Goal: Task Accomplishment & Management: Manage account settings

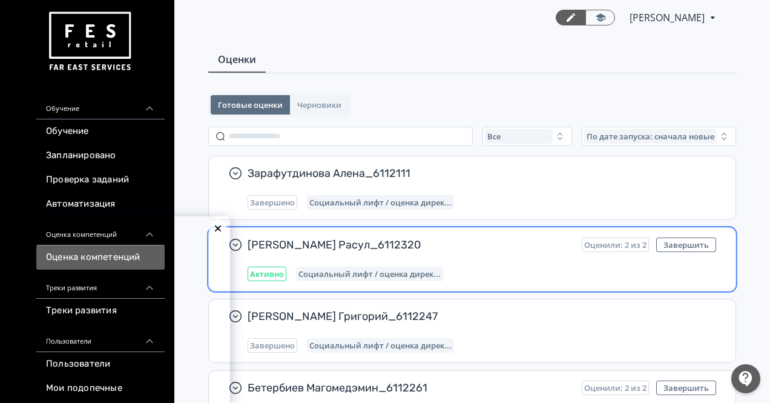
scroll to position [58, 0]
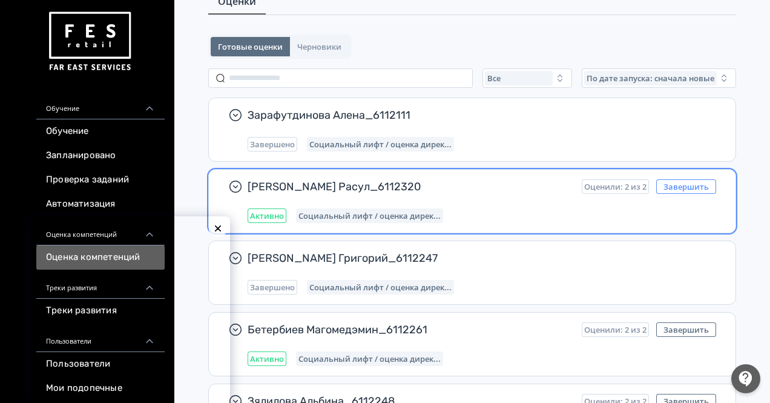
click at [693, 188] on button "Завершить" at bounding box center [687, 186] width 60 height 15
click at [685, 187] on button "Завершить" at bounding box center [687, 186] width 60 height 15
click at [684, 182] on button "Завершить" at bounding box center [687, 186] width 60 height 15
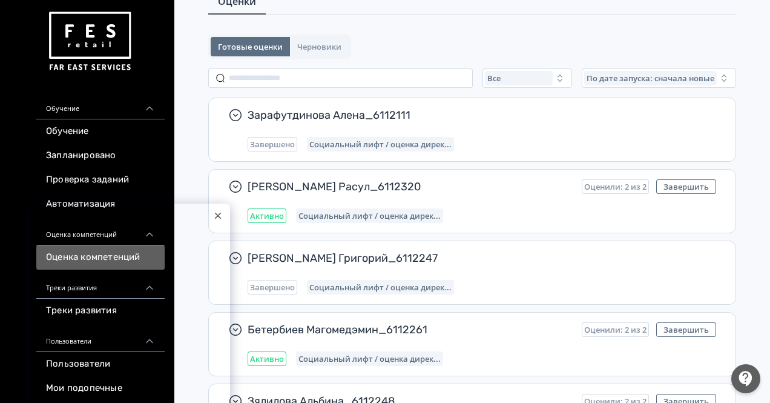
click at [217, 215] on icon at bounding box center [218, 215] width 5 height 5
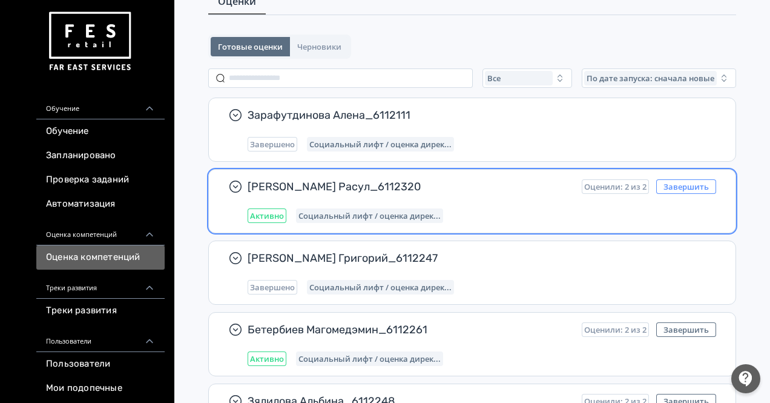
click at [691, 190] on button "Завершить" at bounding box center [687, 186] width 60 height 15
click at [694, 184] on button "Завершить" at bounding box center [687, 186] width 60 height 15
click at [671, 184] on button "Завершить" at bounding box center [687, 186] width 60 height 15
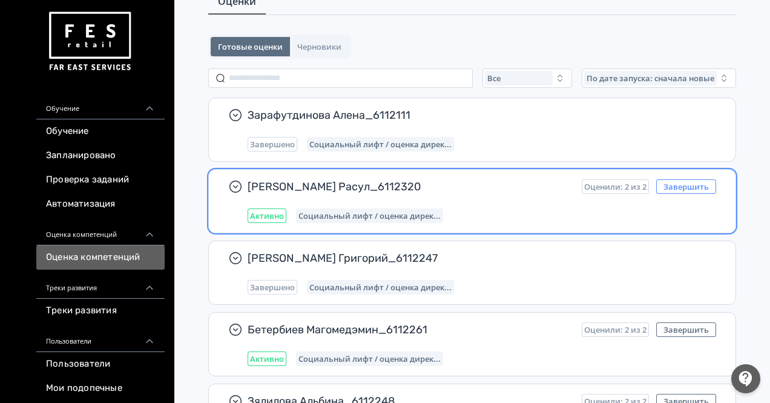
click at [671, 184] on button "Завершить" at bounding box center [687, 186] width 60 height 15
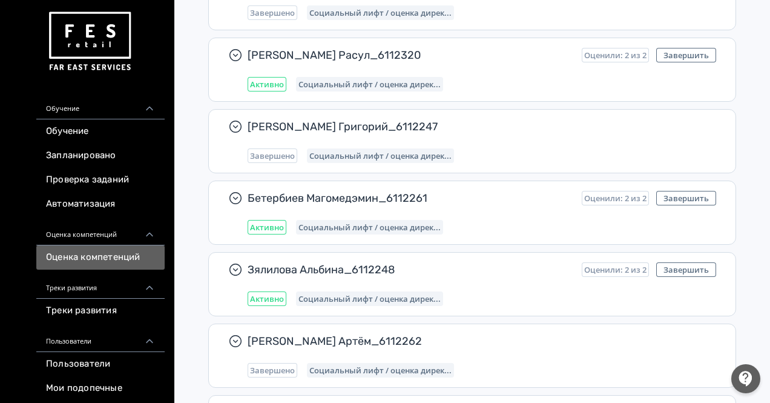
scroll to position [189, 0]
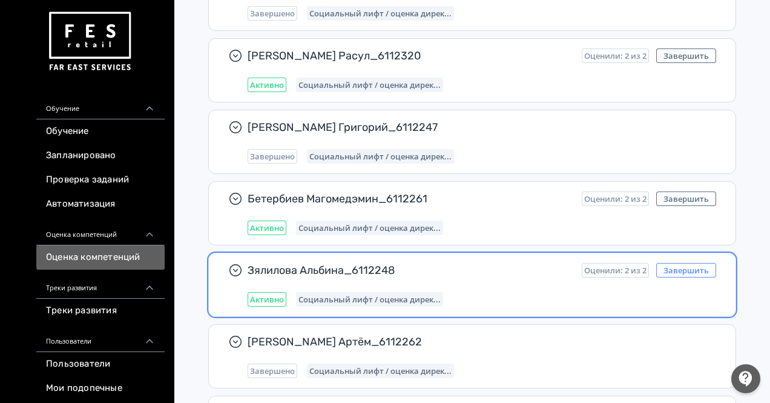
click at [705, 267] on button "Завершить" at bounding box center [687, 270] width 60 height 15
click at [672, 268] on button "Завершить" at bounding box center [687, 270] width 60 height 15
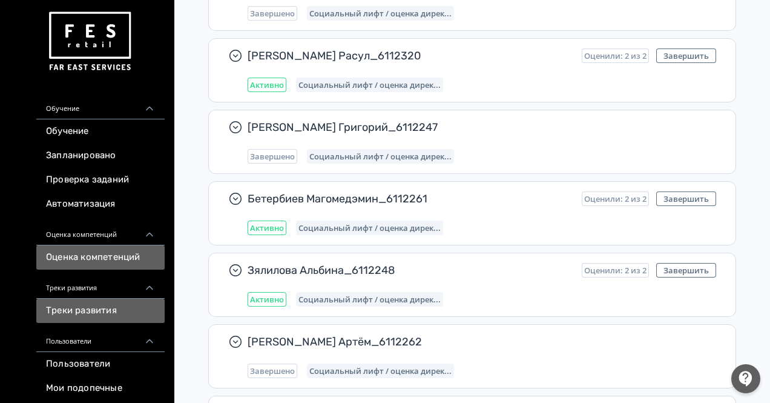
scroll to position [215, 0]
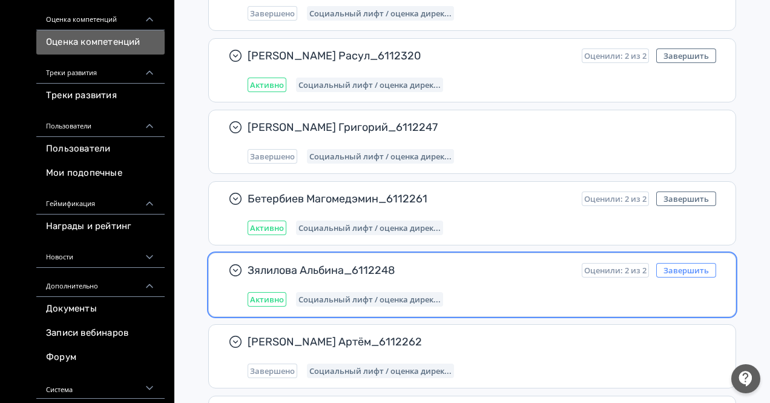
click at [683, 267] on button "Завершить" at bounding box center [687, 270] width 60 height 15
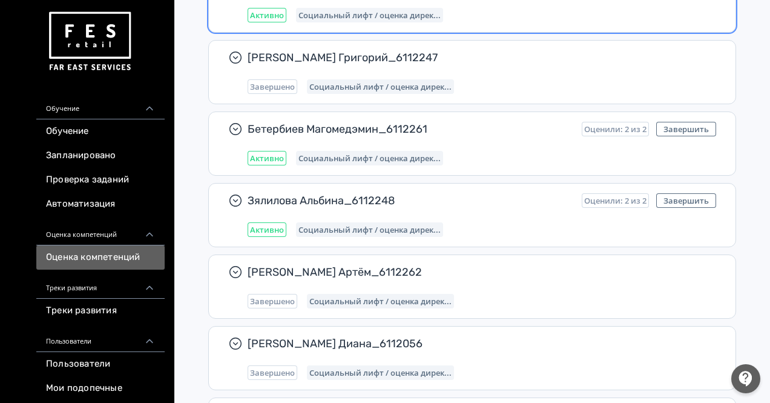
scroll to position [427, 0]
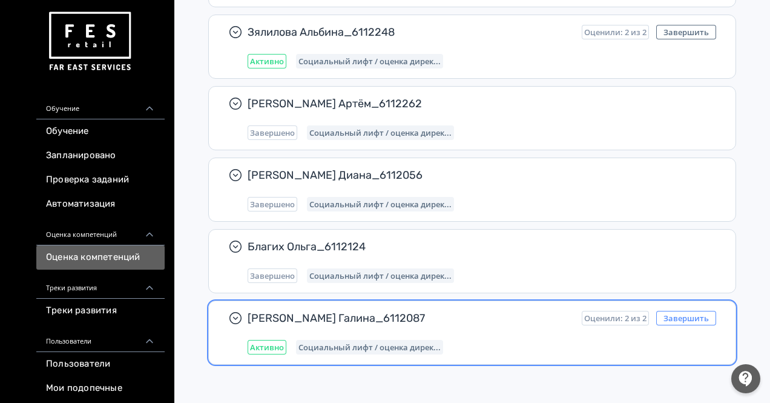
click at [682, 317] on button "Завершить" at bounding box center [687, 318] width 60 height 15
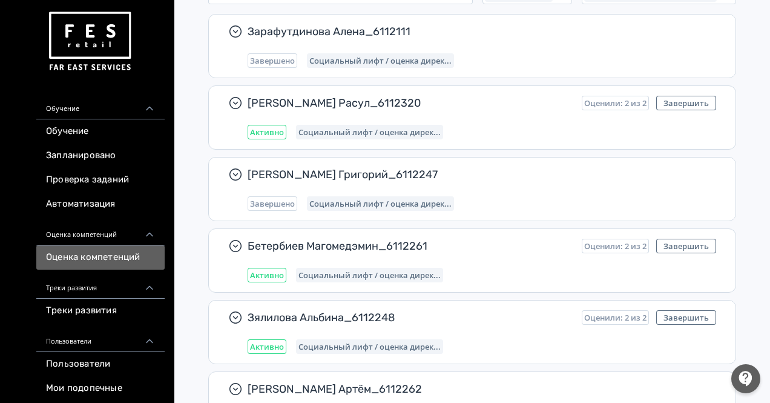
scroll to position [157, 0]
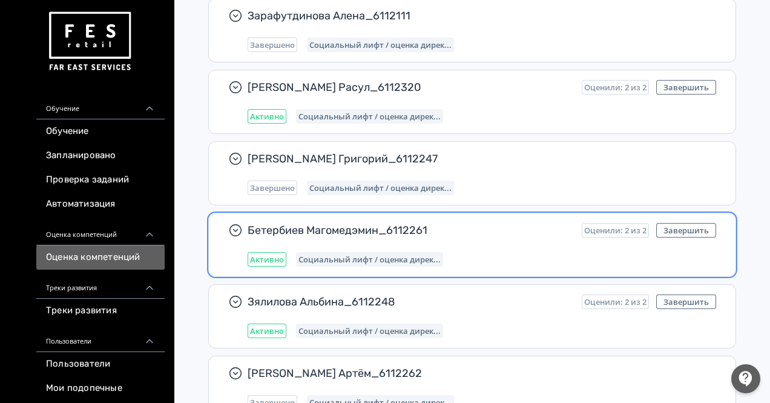
click at [492, 238] on div "Бетербиев Магомедэмин_6112261 Оценили: 2 из 2 Завершить Активно Социальный лифт…" at bounding box center [482, 245] width 469 height 44
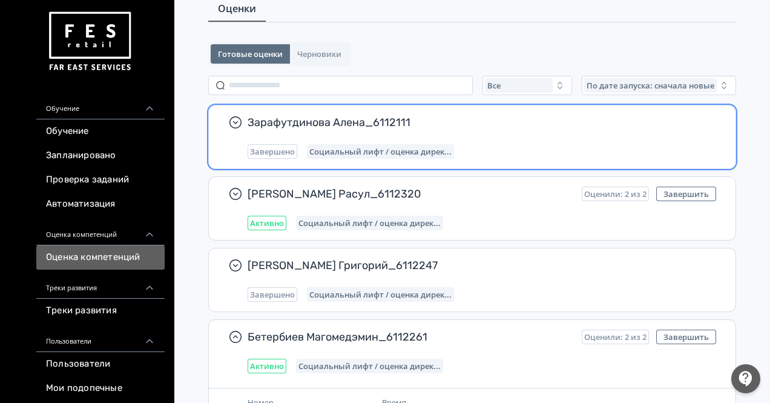
scroll to position [0, 0]
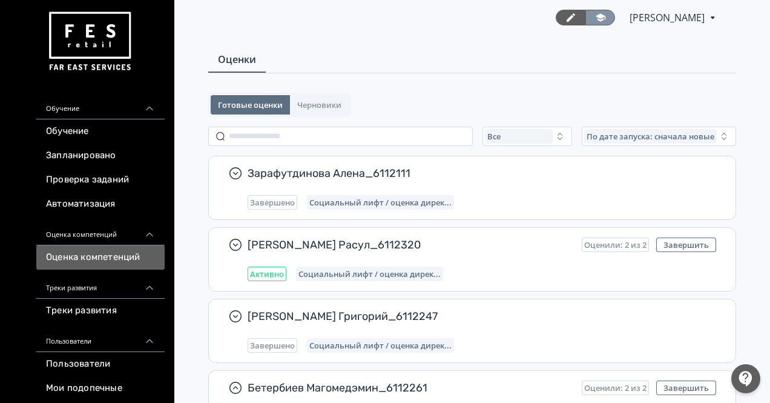
click at [595, 22] on icon at bounding box center [600, 17] width 11 height 11
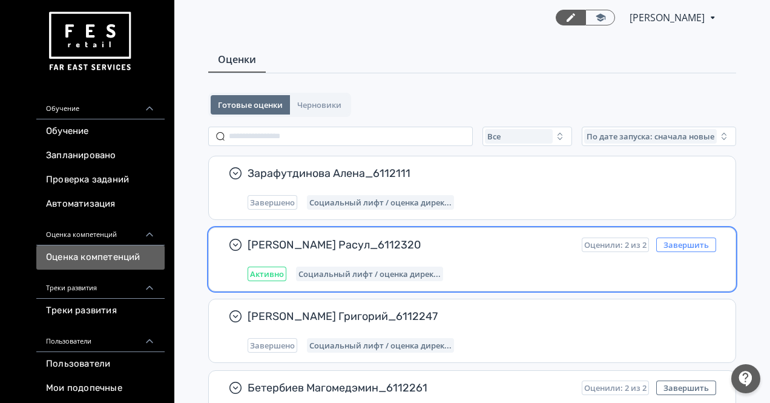
drag, startPoint x: 668, startPoint y: 246, endPoint x: 692, endPoint y: 245, distance: 24.8
click at [692, 245] on button "Завершить" at bounding box center [687, 244] width 60 height 15
click at [265, 278] on div "Активно" at bounding box center [267, 274] width 39 height 15
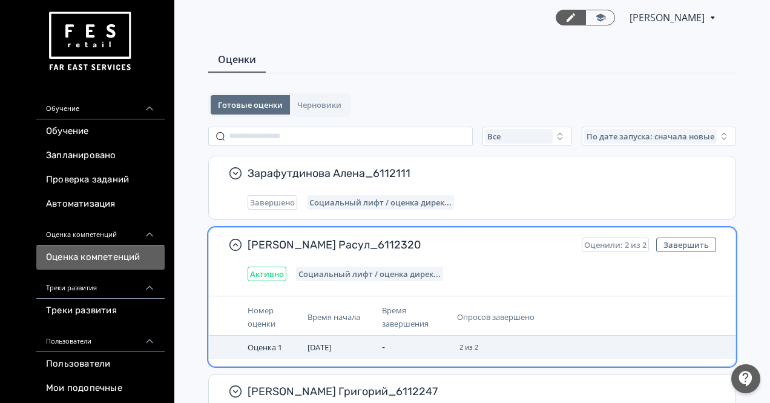
click at [496, 343] on td "2 из 2" at bounding box center [539, 347] width 174 height 23
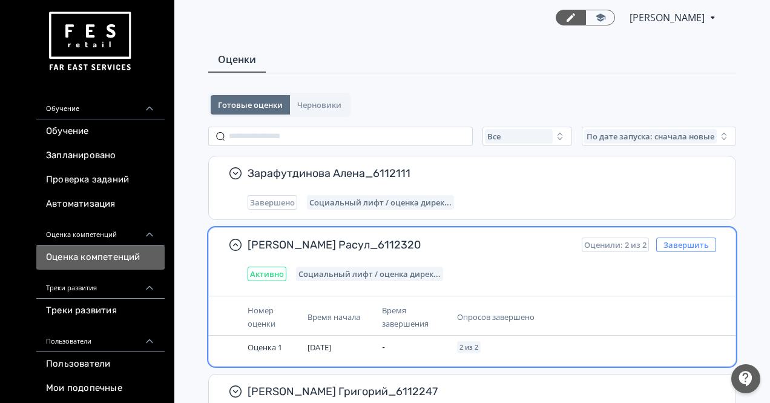
click at [691, 248] on button "Завершить" at bounding box center [687, 244] width 60 height 15
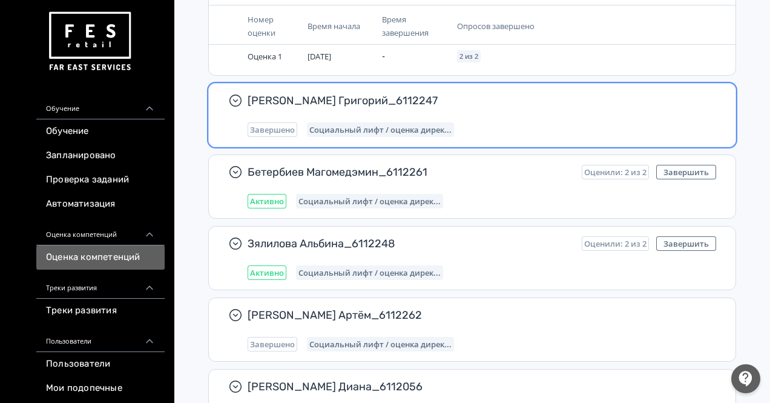
scroll to position [502, 0]
